Goal: Register for event/course

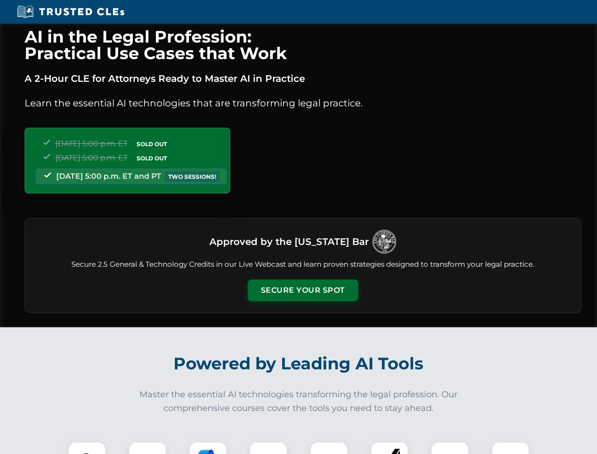
click at [303, 290] on button "Secure Your Spot" at bounding box center [303, 290] width 111 height 22
click at [87, 448] on img at bounding box center [86, 460] width 27 height 27
